Goal: Information Seeking & Learning: Learn about a topic

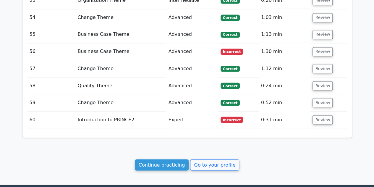
scroll to position [1663, 0]
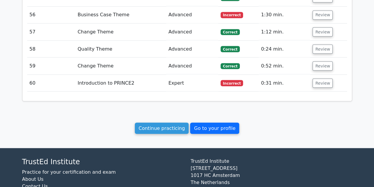
click at [192, 122] on link "Go to your profile" at bounding box center [214, 127] width 49 height 11
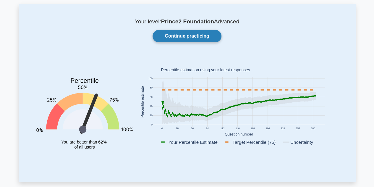
scroll to position [30, 0]
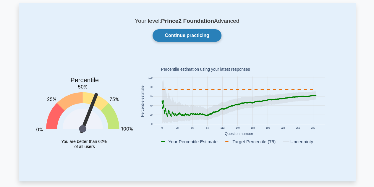
click at [190, 36] on link "Continue practicing" at bounding box center [186, 35] width 69 height 12
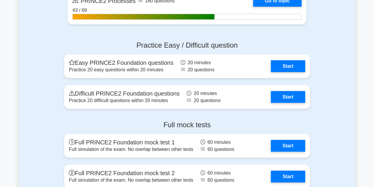
scroll to position [670, 0]
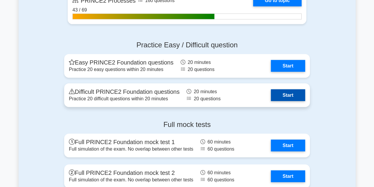
click at [279, 96] on link "Start" at bounding box center [288, 95] width 34 height 12
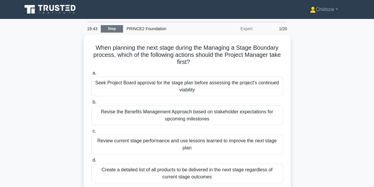
click at [110, 31] on link "Stop" at bounding box center [112, 28] width 22 height 7
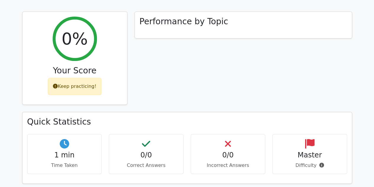
scroll to position [74, 0]
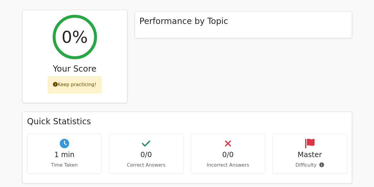
click at [77, 82] on div "Keep practicing!" at bounding box center [74, 84] width 53 height 17
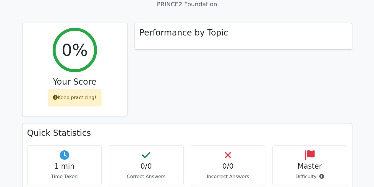
scroll to position [0, 0]
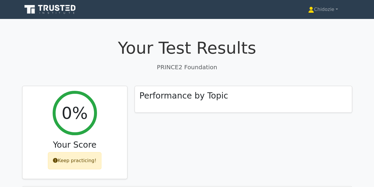
click at [69, 6] on icon at bounding box center [68, 5] width 4 height 1
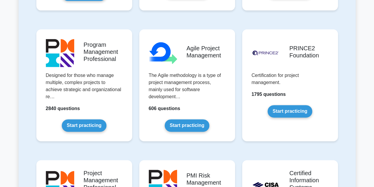
scroll to position [368, 0]
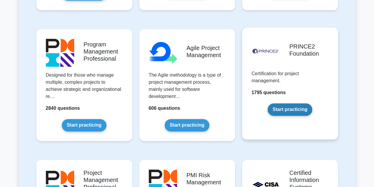
click at [267, 103] on link "Start practicing" at bounding box center [289, 109] width 45 height 12
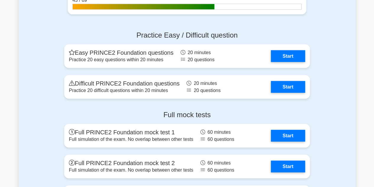
scroll to position [680, 0]
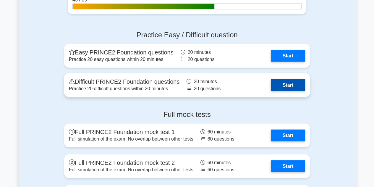
click at [280, 82] on link "Start" at bounding box center [288, 85] width 34 height 12
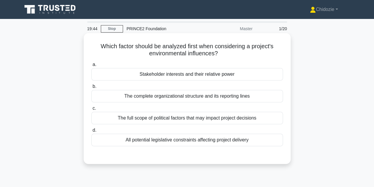
click at [172, 119] on div "The full scope of political factors that may impact project decisions" at bounding box center [186, 118] width 191 height 12
click at [91, 110] on input "c. The full scope of political factors that may impact project decisions" at bounding box center [91, 108] width 0 height 4
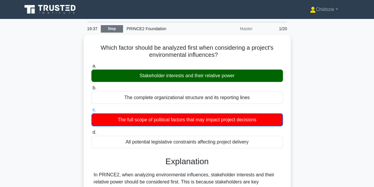
click at [111, 31] on link "Stop" at bounding box center [112, 28] width 22 height 7
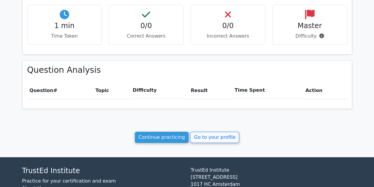
scroll to position [204, 0]
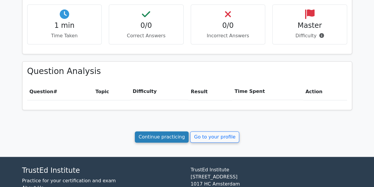
click at [165, 134] on link "Continue practicing" at bounding box center [162, 136] width 54 height 11
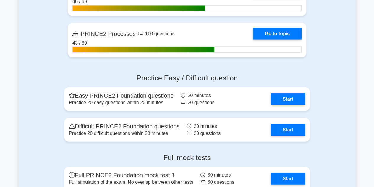
scroll to position [638, 0]
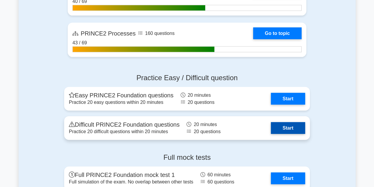
click at [287, 130] on link "Start" at bounding box center [288, 128] width 34 height 12
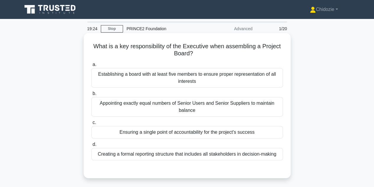
click at [179, 132] on div "Ensuring a single point of accountability for the project's success" at bounding box center [186, 132] width 191 height 12
click at [91, 124] on input "c. Ensuring a single point of accountability for the project's success" at bounding box center [91, 123] width 0 height 4
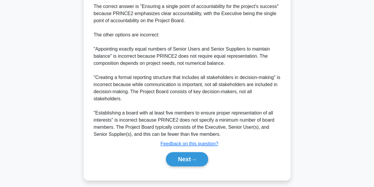
scroll to position [209, 0]
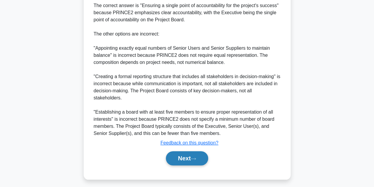
click at [177, 155] on button "Next" at bounding box center [187, 158] width 42 height 14
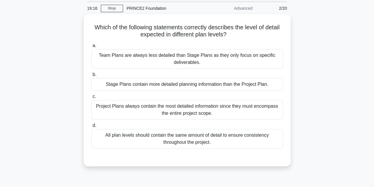
scroll to position [20, 0]
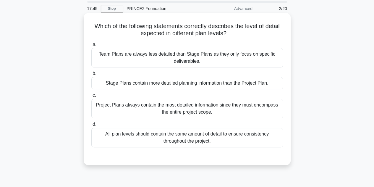
click at [194, 81] on div "Stage Plans contain more detailed planning information than the Project Plan." at bounding box center [186, 83] width 191 height 12
click at [91, 75] on input "b. Stage Plans contain more detailed planning information than the Project Plan." at bounding box center [91, 73] width 0 height 4
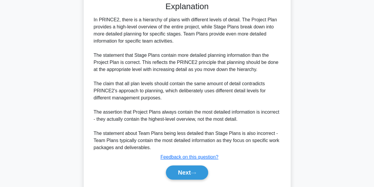
scroll to position [191, 0]
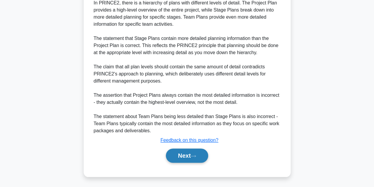
click at [184, 151] on button "Next" at bounding box center [187, 155] width 42 height 14
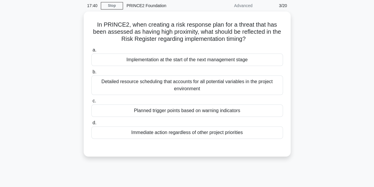
scroll to position [24, 0]
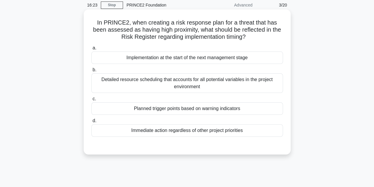
click at [191, 131] on div "Immediate action regardless of other project priorities" at bounding box center [186, 130] width 191 height 12
click at [91, 123] on input "d. Immediate action regardless of other project priorities" at bounding box center [91, 121] width 0 height 4
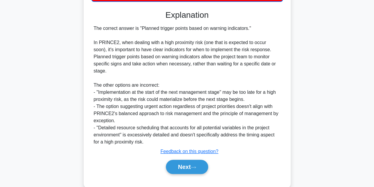
scroll to position [163, 0]
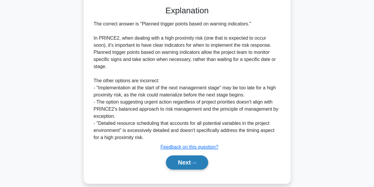
click at [183, 155] on button "Next" at bounding box center [187, 162] width 42 height 14
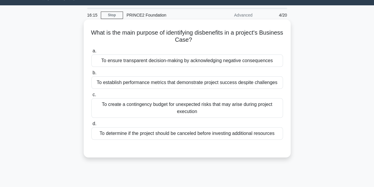
scroll to position [13, 0]
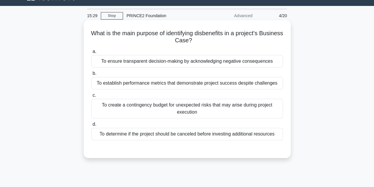
click at [146, 134] on div "To determine if the project should be canceled before investing additional reso…" at bounding box center [186, 134] width 191 height 12
click at [91, 126] on input "d. To determine if the project should be canceled before investing additional r…" at bounding box center [91, 124] width 0 height 4
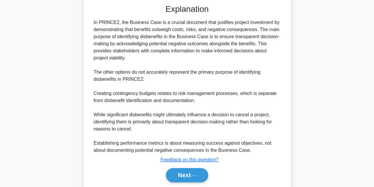
scroll to position [158, 0]
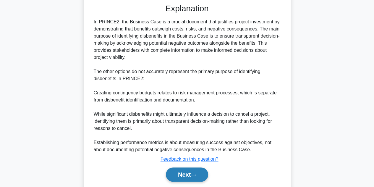
click at [170, 168] on button "Next" at bounding box center [187, 174] width 42 height 14
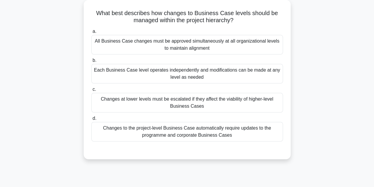
scroll to position [34, 0]
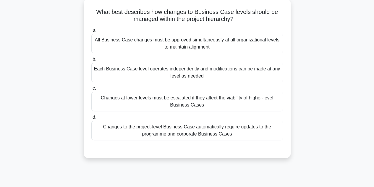
click at [193, 106] on div "Changes at lower levels must be escalated if they affect the viability of highe…" at bounding box center [186, 101] width 191 height 19
click at [91, 90] on input "c. Changes at lower levels must be escalated if they affect the viability of hi…" at bounding box center [91, 88] width 0 height 4
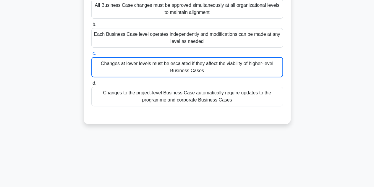
scroll to position [69, 0]
click at [185, 47] on div "Each Business Case level operates independently and modifications can be made a…" at bounding box center [186, 37] width 191 height 19
click at [91, 27] on input "b. Each Business Case level operates independently and modifications can be mad…" at bounding box center [91, 25] width 0 height 4
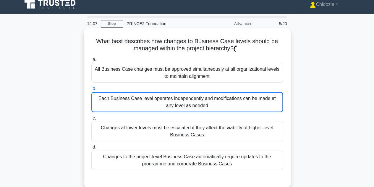
scroll to position [4, 0]
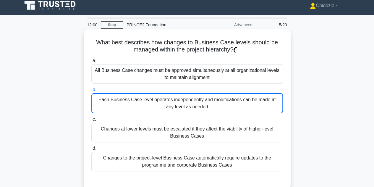
click at [216, 129] on div "Changes at lower levels must be escalated if they affect the viability of highe…" at bounding box center [186, 132] width 191 height 19
click at [91, 121] on input "c. Changes at lower levels must be escalated if they affect the viability of hi…" at bounding box center [91, 119] width 0 height 4
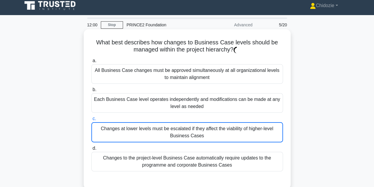
click at [216, 129] on div "Changes at lower levels must be escalated if they affect the viability of highe…" at bounding box center [186, 132] width 191 height 20
click at [91, 121] on input "c. Changes at lower levels must be escalated if they affect the viability of hi…" at bounding box center [91, 119] width 0 height 4
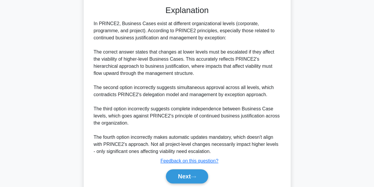
scroll to position [186, 0]
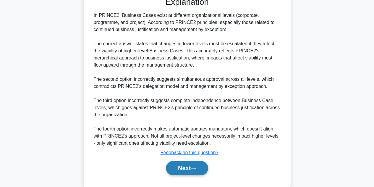
click at [190, 162] on button "Next" at bounding box center [187, 168] width 42 height 14
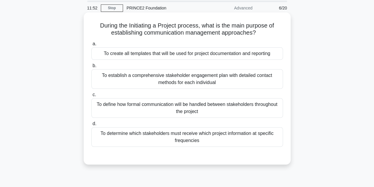
scroll to position [20, 0]
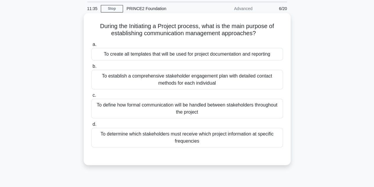
click at [185, 114] on div "To define how formal communication will be handled between stakeholders through…" at bounding box center [186, 108] width 191 height 19
click at [91, 97] on input "c. To define how formal communication will be handled between stakeholders thro…" at bounding box center [91, 95] width 0 height 4
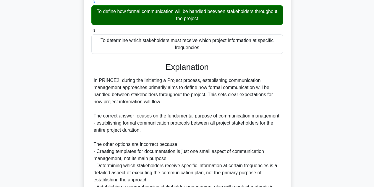
scroll to position [184, 0]
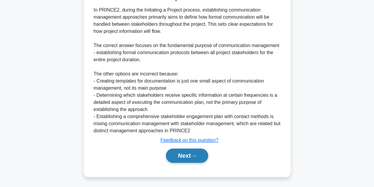
click at [183, 150] on button "Next" at bounding box center [187, 155] width 42 height 14
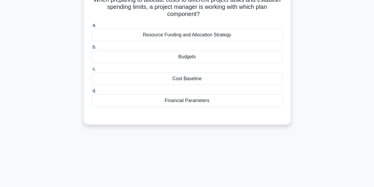
scroll to position [0, 0]
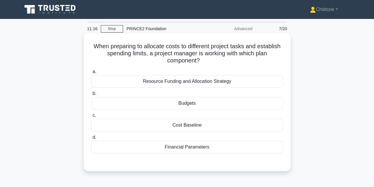
click at [202, 105] on div "Budgets" at bounding box center [186, 103] width 191 height 12
click at [91, 95] on input "b. Budgets" at bounding box center [91, 94] width 0 height 4
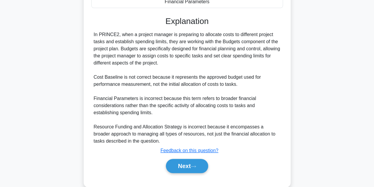
scroll to position [155, 0]
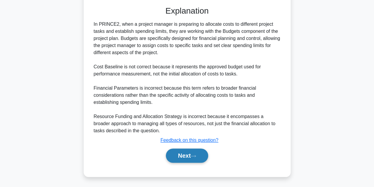
click at [184, 156] on button "Next" at bounding box center [187, 155] width 42 height 14
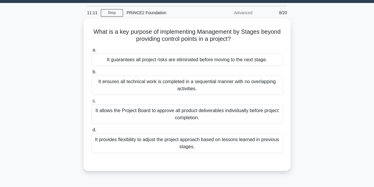
scroll to position [14, 0]
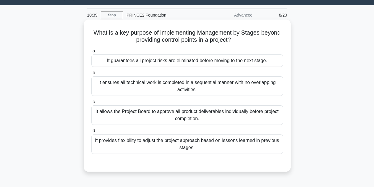
click at [221, 143] on div "It provides flexibility to adjust the project approach based on lessons learned…" at bounding box center [186, 143] width 191 height 19
click at [91, 133] on input "d. It provides flexibility to adjust the project approach based on lessons lear…" at bounding box center [91, 131] width 0 height 4
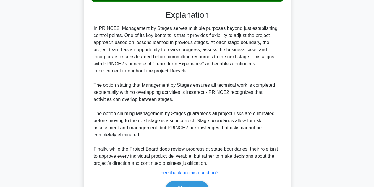
scroll to position [198, 0]
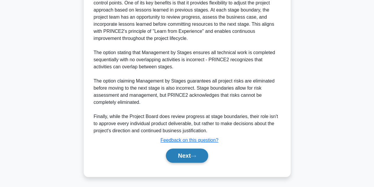
click at [186, 155] on button "Next" at bounding box center [187, 155] width 42 height 14
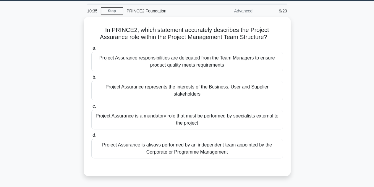
scroll to position [18, 0]
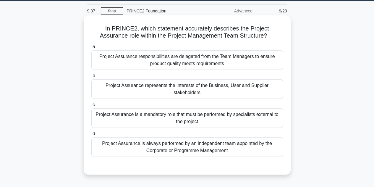
click at [204, 147] on div "Project Assurance is always performed by an independent team appointed by the C…" at bounding box center [186, 146] width 191 height 19
click at [91, 136] on input "d. Project Assurance is always performed by an independent team appointed by th…" at bounding box center [91, 134] width 0 height 4
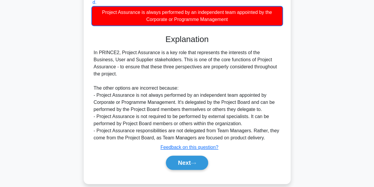
scroll to position [149, 0]
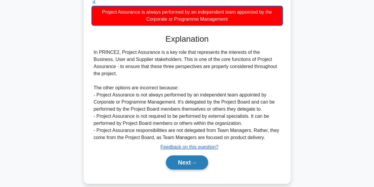
click at [186, 155] on button "Next" at bounding box center [187, 162] width 42 height 14
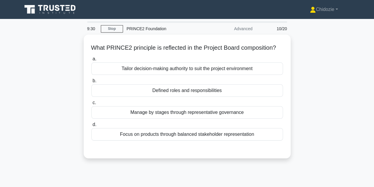
scroll to position [0, 0]
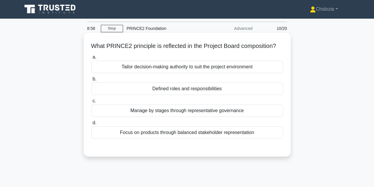
click at [195, 95] on div "Defined roles and responsibilities" at bounding box center [186, 88] width 191 height 12
click at [91, 81] on input "b. Defined roles and responsibilities" at bounding box center [91, 79] width 0 height 4
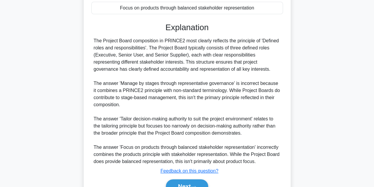
scroll to position [162, 0]
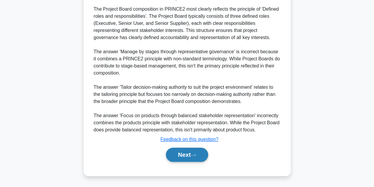
click at [185, 151] on button "Next" at bounding box center [187, 154] width 42 height 14
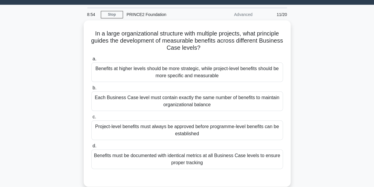
scroll to position [14, 0]
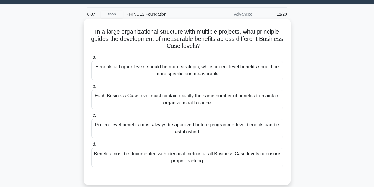
click at [249, 75] on div "Benefits at higher levels should be more strategic, while project-level benefit…" at bounding box center [186, 70] width 191 height 19
click at [91, 59] on input "a. Benefits at higher levels should be more strategic, while project-level bene…" at bounding box center [91, 57] width 0 height 4
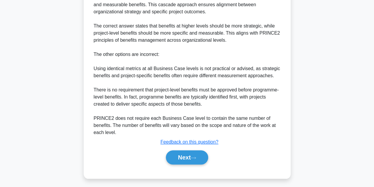
scroll to position [226, 0]
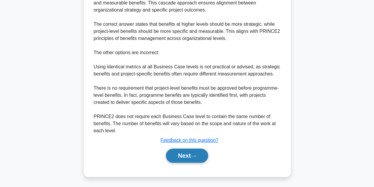
click at [186, 157] on button "Next" at bounding box center [187, 155] width 42 height 14
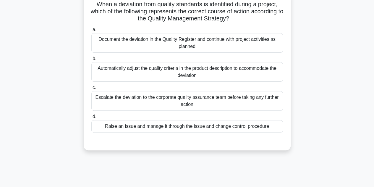
scroll to position [43, 0]
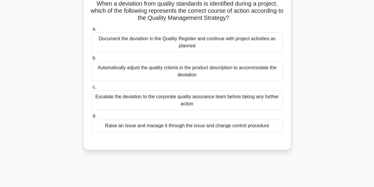
click at [176, 100] on div "Escalate the deviation to the corporate quality assurance team before taking an…" at bounding box center [186, 99] width 191 height 19
click at [91, 89] on input "c. Escalate the deviation to the corporate quality assurance team before taking…" at bounding box center [91, 87] width 0 height 4
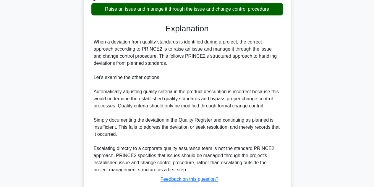
scroll to position [199, 0]
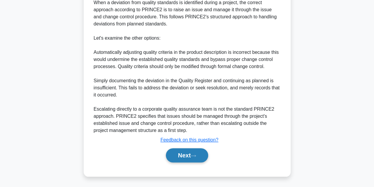
click at [191, 155] on button "Next" at bounding box center [187, 155] width 42 height 14
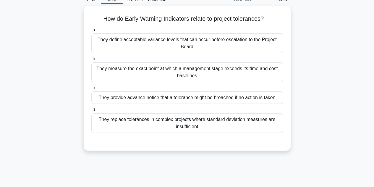
scroll to position [28, 0]
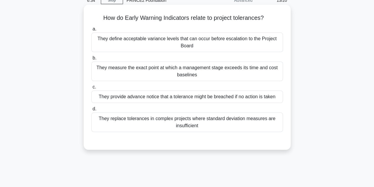
click at [214, 98] on div "They provide advance notice that a tolerance might be breached if no action is …" at bounding box center [186, 96] width 191 height 12
click at [91, 89] on input "c. They provide advance notice that a tolerance might be breached if no action …" at bounding box center [91, 87] width 0 height 4
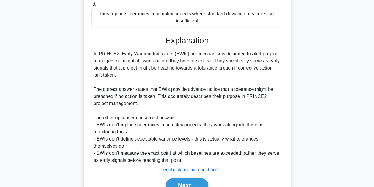
scroll to position [162, 0]
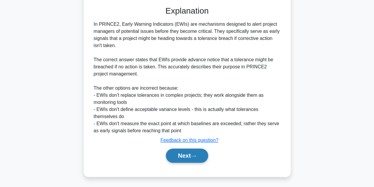
click at [183, 159] on button "Next" at bounding box center [187, 155] width 42 height 14
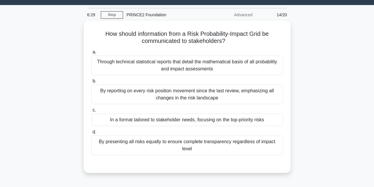
scroll to position [15, 0]
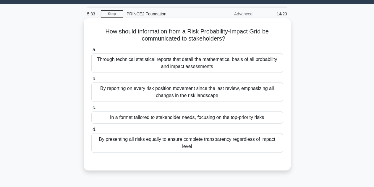
click at [165, 118] on div "In a format tailored to stakeholder needs, focusing on the top-priority risks" at bounding box center [186, 117] width 191 height 12
click at [91, 110] on input "c. In a format tailored to stakeholder needs, focusing on the top-priority risks" at bounding box center [91, 108] width 0 height 4
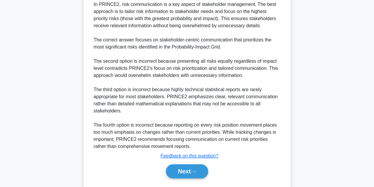
scroll to position [190, 0]
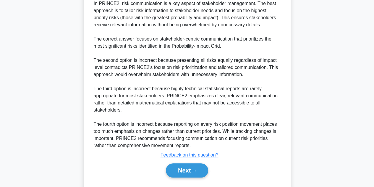
click at [173, 161] on div "Next" at bounding box center [186, 170] width 191 height 19
click at [177, 163] on button "Next" at bounding box center [187, 170] width 42 height 14
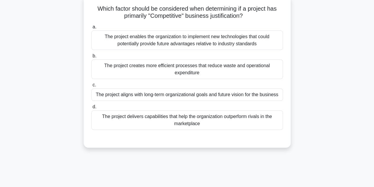
scroll to position [38, 0]
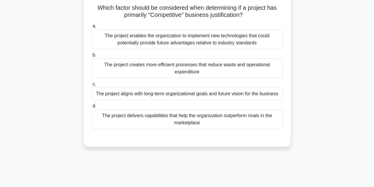
click at [214, 123] on div "The project delivers capabilities that help the organization outperform rivals …" at bounding box center [186, 118] width 191 height 19
click at [91, 108] on input "d. The project delivers capabilities that help the organization outperform riva…" at bounding box center [91, 106] width 0 height 4
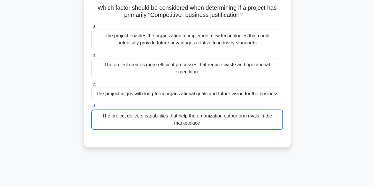
click at [214, 123] on div "The project delivers capabilities that help the organization outperform rivals …" at bounding box center [186, 119] width 191 height 20
click at [91, 108] on input "d. The project delivers capabilities that help the organization outperform riva…" at bounding box center [91, 106] width 0 height 4
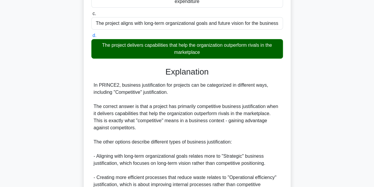
scroll to position [198, 0]
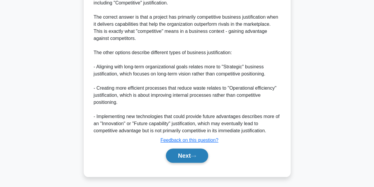
click at [182, 158] on button "Next" at bounding box center [187, 155] width 42 height 14
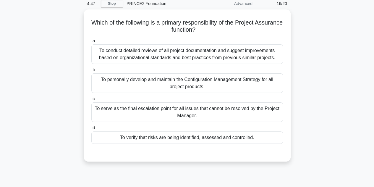
scroll to position [25, 0]
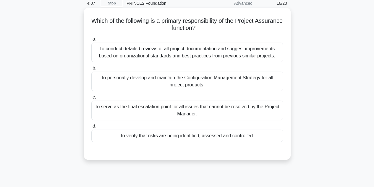
click at [177, 62] on div "a. To conduct detailed reviews of all project documentation and suggest improve…" at bounding box center [187, 88] width 199 height 109
click at [177, 50] on div "To conduct detailed reviews of all project documentation and suggest improvemen…" at bounding box center [186, 52] width 191 height 19
click at [91, 41] on input "a. To conduct detailed reviews of all project documentation and suggest improve…" at bounding box center [91, 39] width 0 height 4
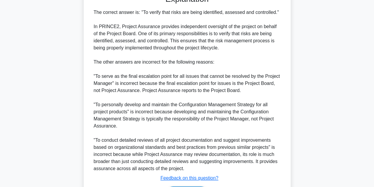
scroll to position [220, 0]
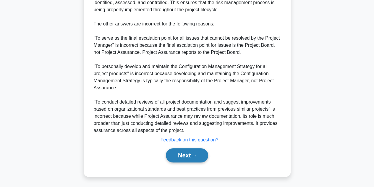
click at [179, 150] on button "Next" at bounding box center [187, 155] width 42 height 14
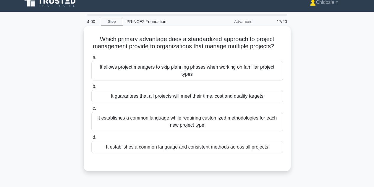
scroll to position [5, 0]
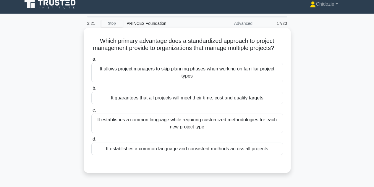
click at [188, 104] on div "It guarantees that all projects will meet their time, cost and quality targets" at bounding box center [186, 98] width 191 height 12
click at [91, 90] on input "b. It guarantees that all projects will meet their time, cost and quality targe…" at bounding box center [91, 88] width 0 height 4
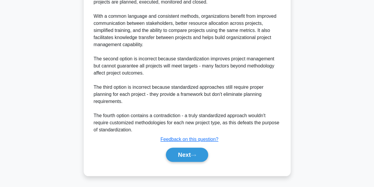
scroll to position [213, 0]
click at [186, 153] on button "Next" at bounding box center [187, 154] width 42 height 14
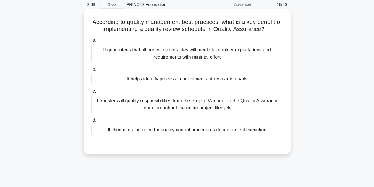
scroll to position [30, 0]
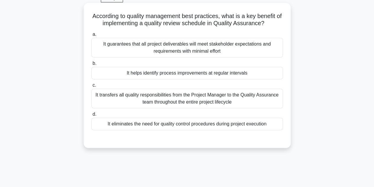
click at [196, 77] on div "It helps identify process improvements at regular intervals" at bounding box center [186, 73] width 191 height 12
click at [91, 65] on input "b. It helps identify process improvements at regular intervals" at bounding box center [91, 63] width 0 height 4
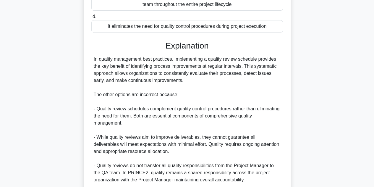
scroll to position [177, 0]
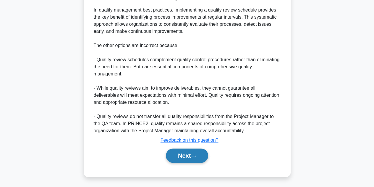
click at [183, 154] on button "Next" at bounding box center [187, 155] width 42 height 14
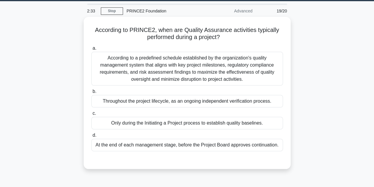
scroll to position [12, 0]
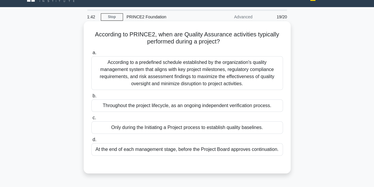
click at [191, 110] on div "Throughout the project lifecycle, as an ongoing independent verification proces…" at bounding box center [186, 105] width 191 height 12
click at [91, 98] on input "b. Throughout the project lifecycle, as an ongoing independent verification pro…" at bounding box center [91, 96] width 0 height 4
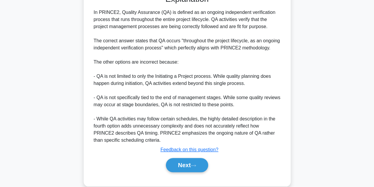
scroll to position [184, 0]
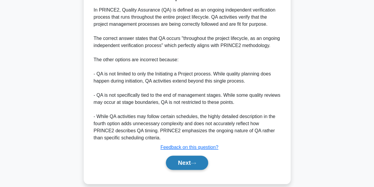
click at [185, 159] on button "Next" at bounding box center [187, 162] width 42 height 14
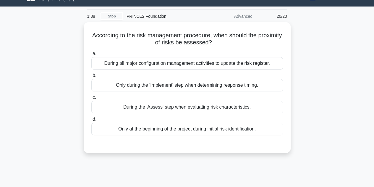
scroll to position [12, 0]
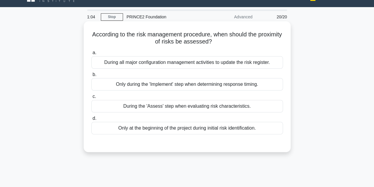
click at [189, 107] on div "During the 'Assess' step when evaluating risk characteristics." at bounding box center [186, 106] width 191 height 12
click at [91, 98] on input "c. During the 'Assess' step when evaluating risk characteristics." at bounding box center [91, 97] width 0 height 4
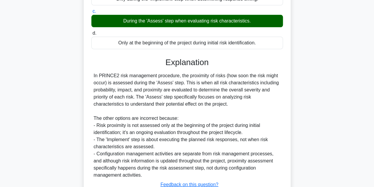
scroll to position [141, 0]
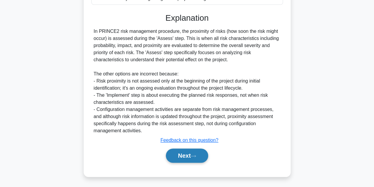
click at [183, 158] on button "Next" at bounding box center [187, 155] width 42 height 14
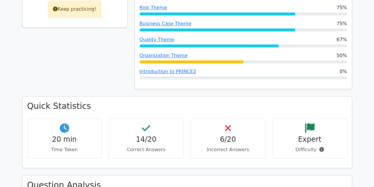
scroll to position [154, 0]
